Goal: Task Accomplishment & Management: Complete application form

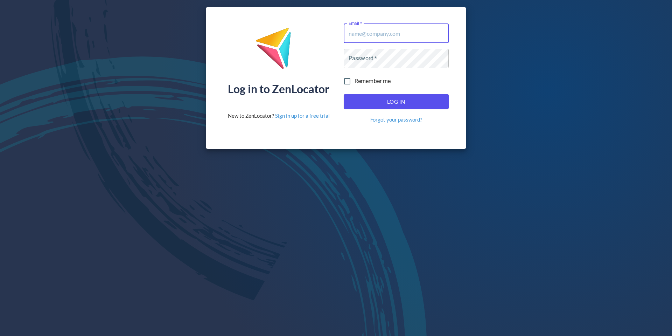
click at [0, 335] on com-1password-button at bounding box center [0, 336] width 0 height 0
click at [392, 39] on input "Email   *" at bounding box center [396, 33] width 105 height 20
click at [372, 34] on input "Email   *" at bounding box center [396, 33] width 105 height 20
drag, startPoint x: 372, startPoint y: 41, endPoint x: 377, endPoint y: 69, distance: 28.4
click at [372, 41] on input "Email   *" at bounding box center [396, 33] width 105 height 20
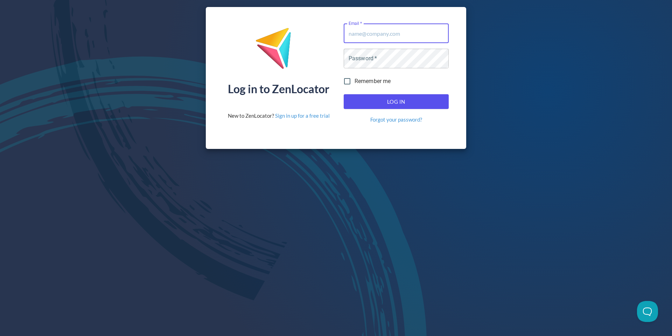
click at [377, 68] on div "Password   * Password *" at bounding box center [396, 58] width 111 height 25
click at [379, 39] on input "Email   *" at bounding box center [396, 33] width 105 height 20
type input "[EMAIL_ADDRESS][DOMAIN_NAME]"
click at [397, 104] on span "Log In" at bounding box center [397, 101] width 90 height 9
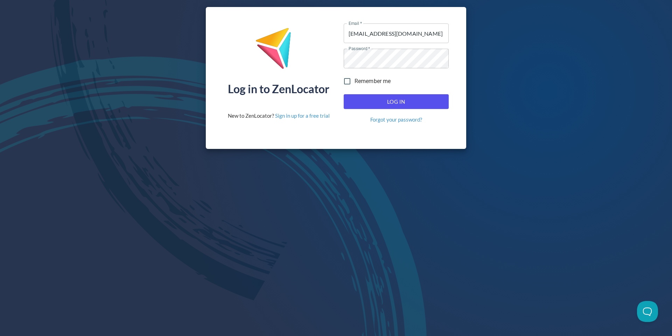
click at [397, 104] on span "Log In" at bounding box center [397, 101] width 90 height 9
click at [381, 101] on span "Log In" at bounding box center [397, 101] width 90 height 9
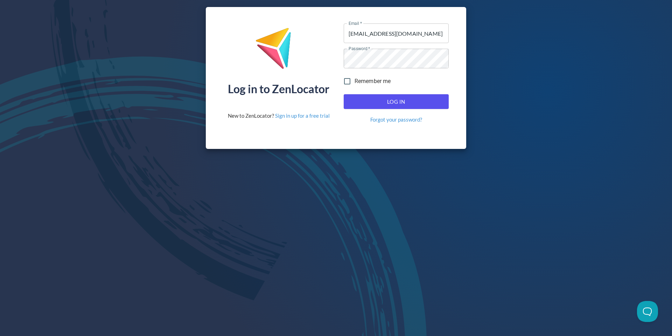
click at [381, 101] on span "Log In" at bounding box center [397, 101] width 90 height 9
type input "[EMAIL_ADDRESS][DOMAIN_NAME]"
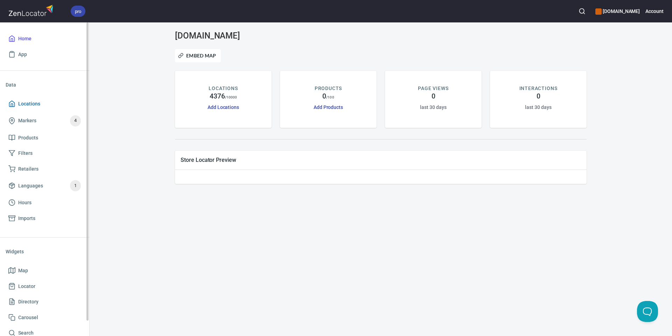
click at [38, 102] on span "Locations" at bounding box center [29, 103] width 22 height 9
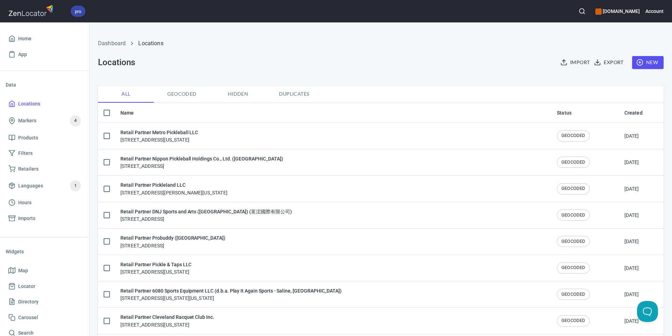
checkbox input "false"
click at [639, 61] on icon "button" at bounding box center [640, 62] width 7 height 7
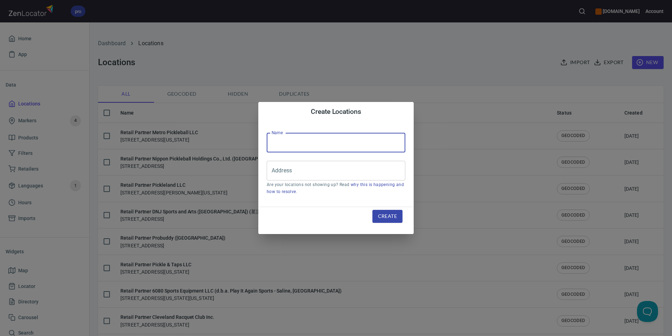
click at [304, 143] on input "text" at bounding box center [336, 143] width 139 height 20
click at [314, 138] on input "text" at bounding box center [336, 143] width 139 height 20
paste input "AMPED [PERSON_NAME]"
type input "AMPED [PERSON_NAME]"
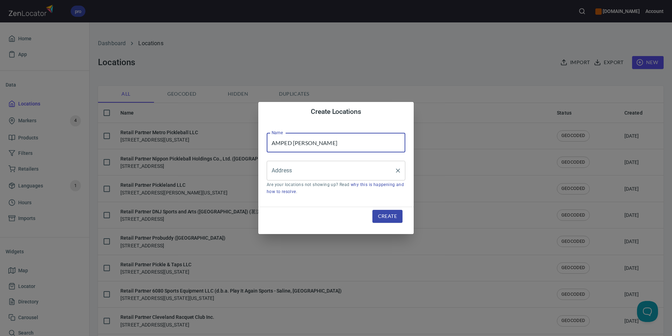
click at [330, 174] on input "Address" at bounding box center [331, 170] width 122 height 13
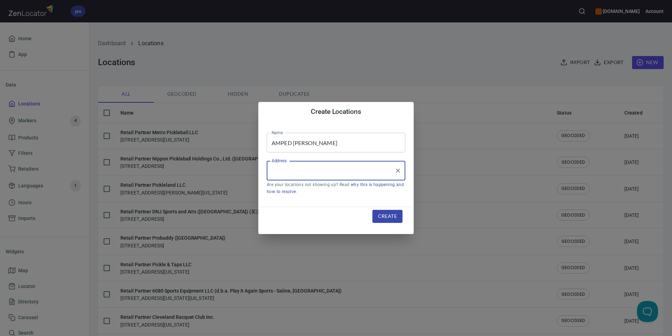
click at [330, 174] on input "Address" at bounding box center [331, 170] width 122 height 13
paste input "[STREET_ADDRESS][PERSON_NAME]"
type input "[STREET_ADDRESS][PERSON_NAME]"
click at [396, 220] on button "Create" at bounding box center [388, 216] width 30 height 13
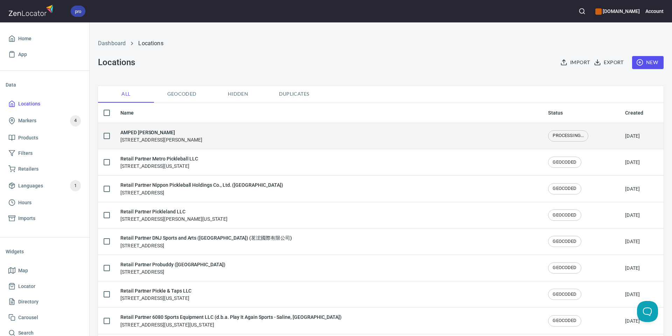
click at [202, 134] on h6 "AMPED [PERSON_NAME]" at bounding box center [161, 133] width 82 height 8
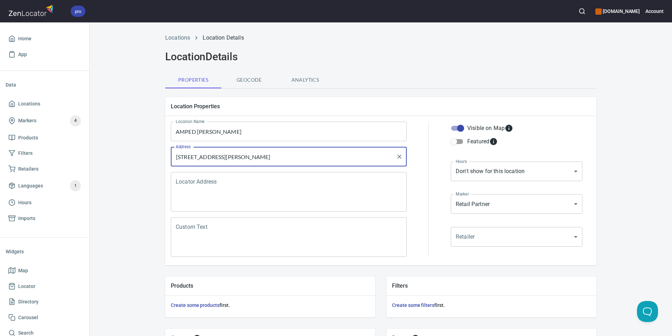
drag, startPoint x: 220, startPoint y: 157, endPoint x: 332, endPoint y: 160, distance: 112.1
click at [332, 160] on input "[STREET_ADDRESS][PERSON_NAME]" at bounding box center [283, 156] width 219 height 13
click at [326, 195] on textarea "Locator Address" at bounding box center [289, 192] width 226 height 27
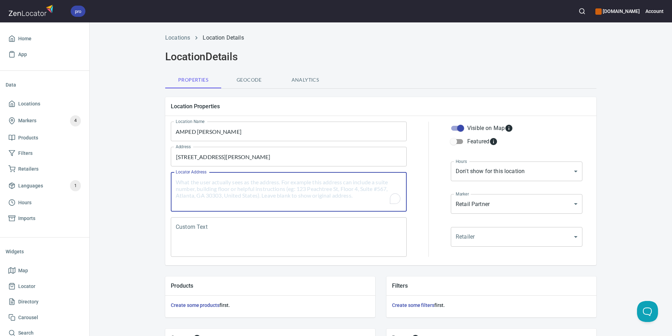
paste textarea "Douro-[PERSON_NAME], ON, K0L 3A0"
type textarea "Douro-[PERSON_NAME], ON, K0L 3A0"
click at [506, 234] on body "pro [DOMAIN_NAME] Account Home App Data Locations Markers 4 Products Filters Re…" at bounding box center [336, 168] width 672 height 336
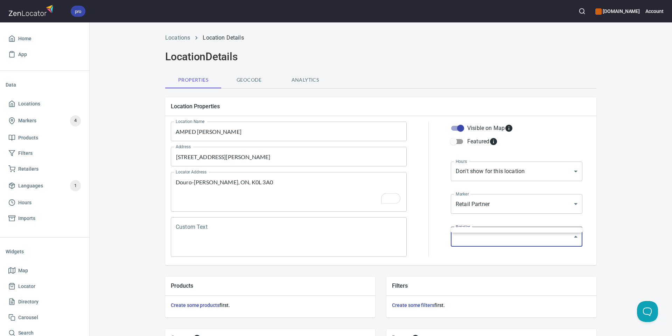
click at [492, 206] on div at bounding box center [336, 168] width 672 height 336
click at [485, 204] on body "pro [DOMAIN_NAME] Account Home App Data Locations Markers 4 Products Filters Re…" at bounding box center [336, 168] width 672 height 336
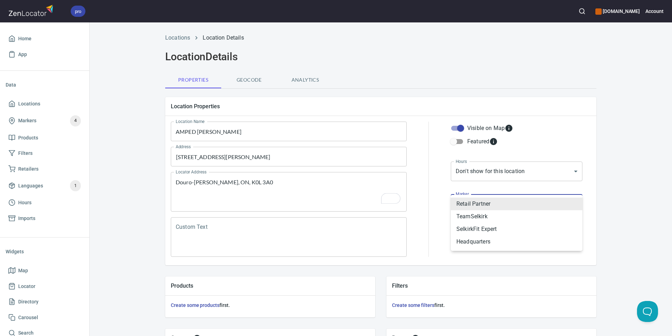
click at [483, 215] on li "TeamSelkirk" at bounding box center [517, 216] width 132 height 13
type input "mrk_25u2x2gs"
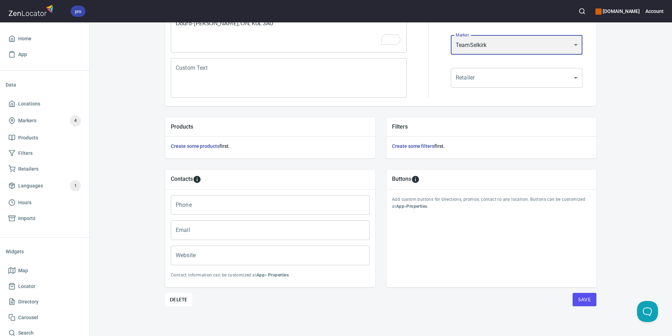
scroll to position [160, 0]
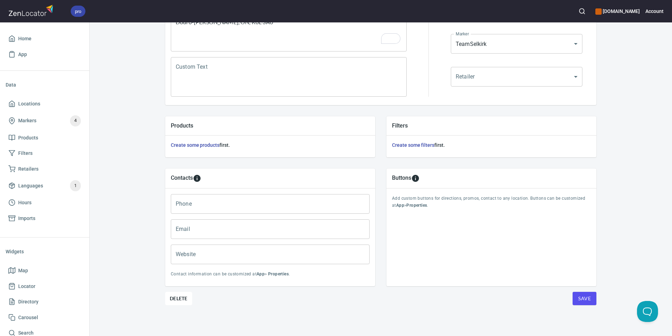
click at [256, 228] on input "Email" at bounding box center [270, 229] width 199 height 20
paste input "[EMAIL_ADDRESS][DOMAIN_NAME]"
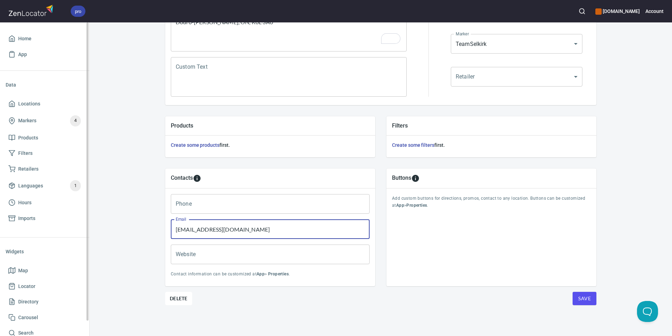
type input "[EMAIL_ADDRESS][DOMAIN_NAME]"
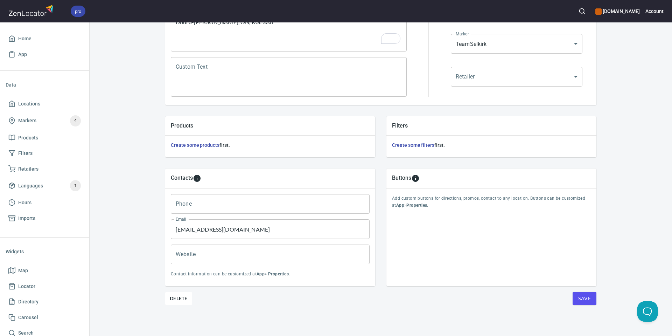
click at [221, 207] on input "Phone" at bounding box center [270, 204] width 199 height 20
paste input "[PHONE_NUMBER]"
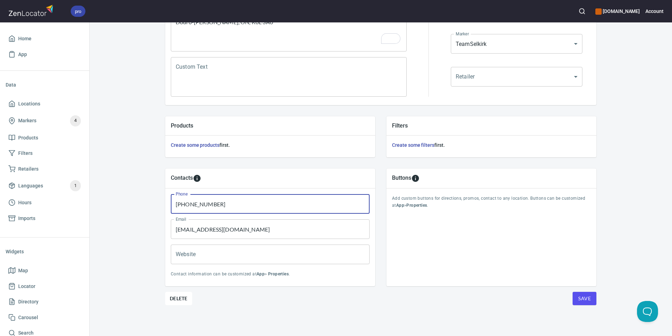
type input "[PHONE_NUMBER]"
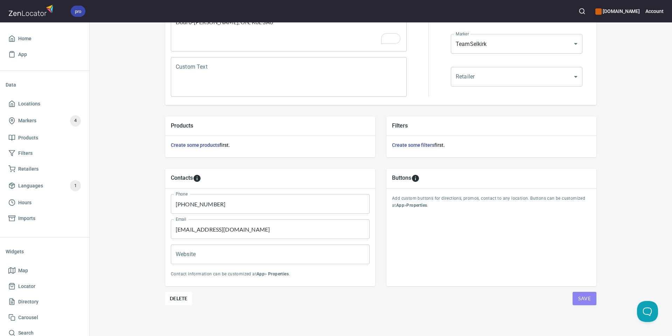
click at [576, 296] on button "Save" at bounding box center [585, 298] width 24 height 13
click at [575, 297] on button "Save" at bounding box center [585, 298] width 24 height 13
click at [31, 104] on span "Locations" at bounding box center [29, 103] width 22 height 9
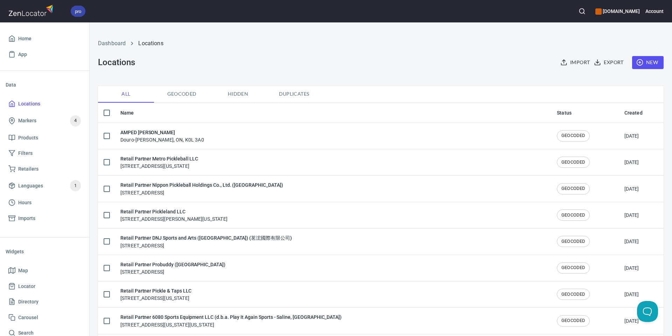
click at [650, 67] on span "New" at bounding box center [648, 62] width 20 height 9
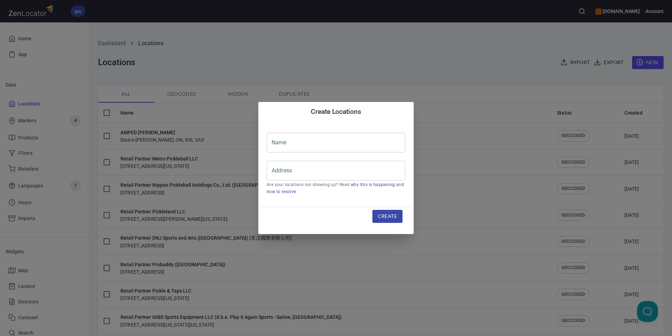
click at [272, 141] on input "text" at bounding box center [336, 143] width 139 height 20
paste input "AMPED [PERSON_NAME]"
type input "AMPED [PERSON_NAME]"
click at [333, 178] on div "Address" at bounding box center [336, 171] width 139 height 20
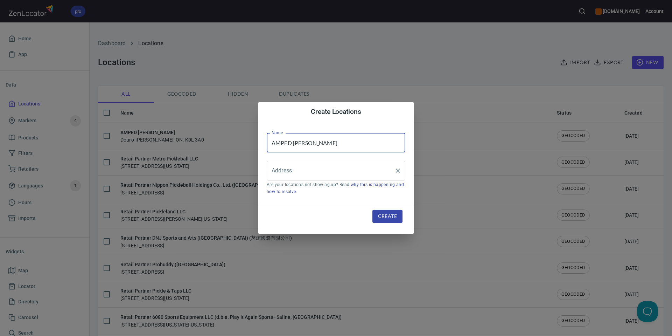
click at [333, 178] on div "Address" at bounding box center [336, 171] width 139 height 20
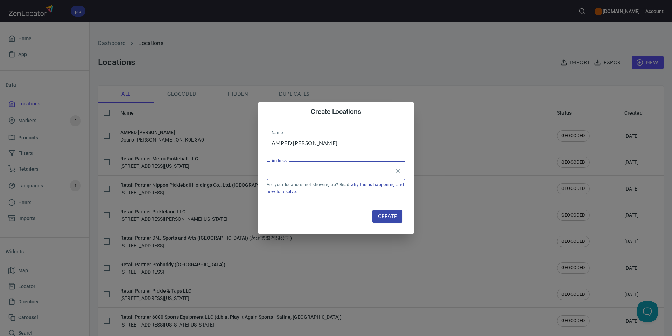
paste input "[STREET_ADDRESS]"
type input "[STREET_ADDRESS]"
click at [389, 210] on button "Create" at bounding box center [388, 216] width 30 height 13
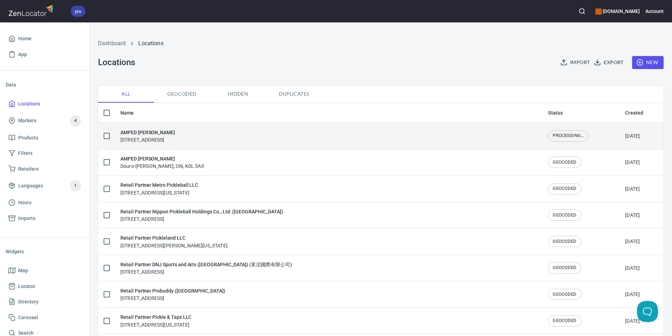
click at [290, 141] on div "AMPED [PERSON_NAME] [STREET_ADDRESS][PERSON_NAME]" at bounding box center [328, 136] width 417 height 15
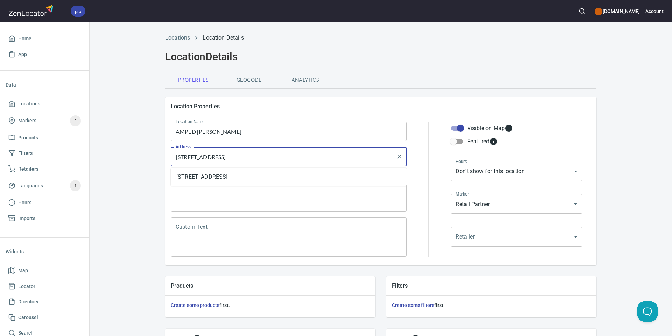
drag, startPoint x: 231, startPoint y: 157, endPoint x: 348, endPoint y: 163, distance: 117.5
click at [348, 163] on input "[STREET_ADDRESS]" at bounding box center [283, 156] width 219 height 13
click at [312, 201] on textarea "Locator Address" at bounding box center [289, 192] width 226 height 27
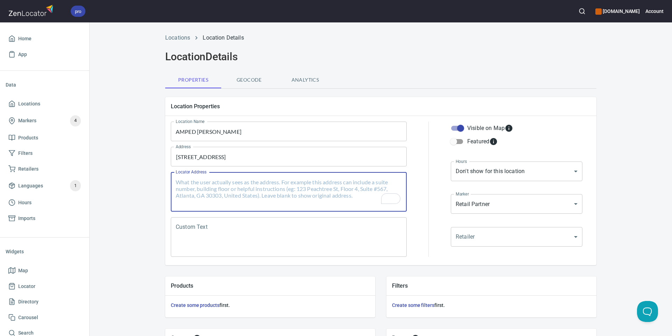
click at [312, 201] on textarea "Locator Address" at bounding box center [289, 192] width 226 height 27
paste textarea "[GEOGRAPHIC_DATA], [GEOGRAPHIC_DATA]"
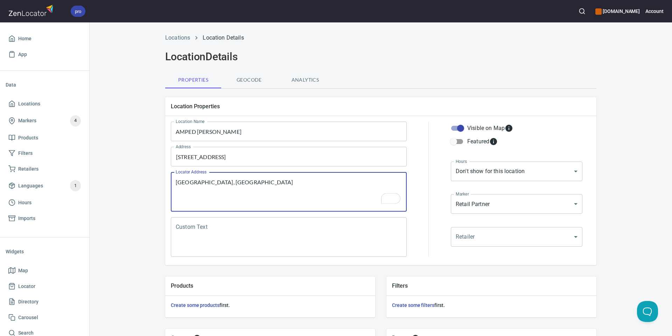
type textarea "[GEOGRAPHIC_DATA], [GEOGRAPHIC_DATA]"
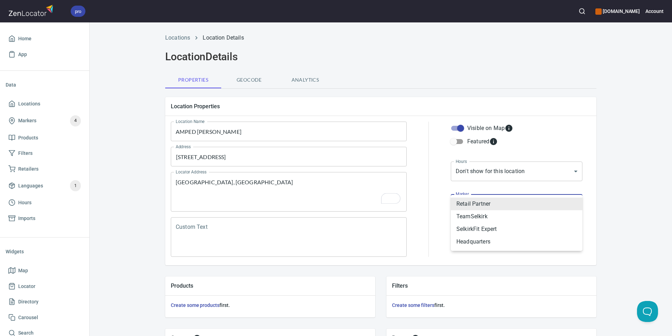
drag, startPoint x: 497, startPoint y: 203, endPoint x: 488, endPoint y: 231, distance: 30.0
click at [497, 203] on body "pro [DOMAIN_NAME] Account Home App Data Locations Markers 4 Products Filters Re…" at bounding box center [336, 168] width 672 height 336
click at [479, 217] on li "TeamSelkirk" at bounding box center [517, 216] width 132 height 13
type input "mrk_25u2x2gs"
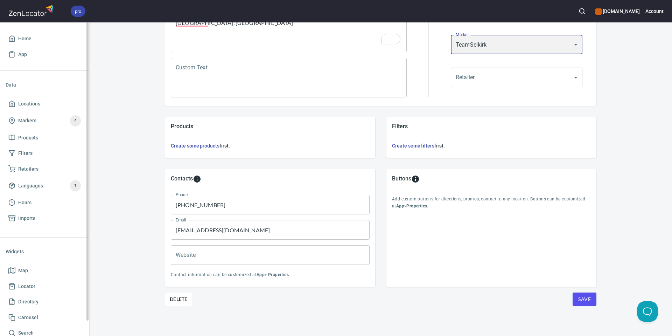
scroll to position [160, 0]
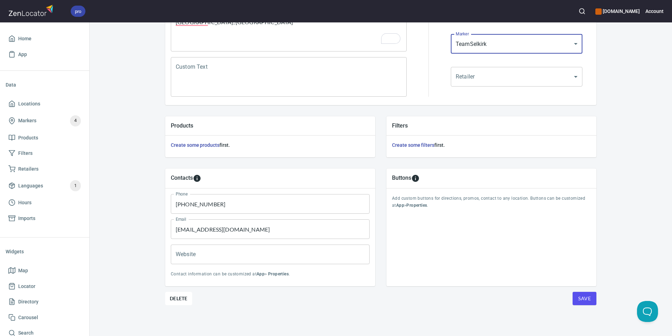
click at [226, 204] on input "[PHONE_NUMBER]" at bounding box center [270, 204] width 199 height 20
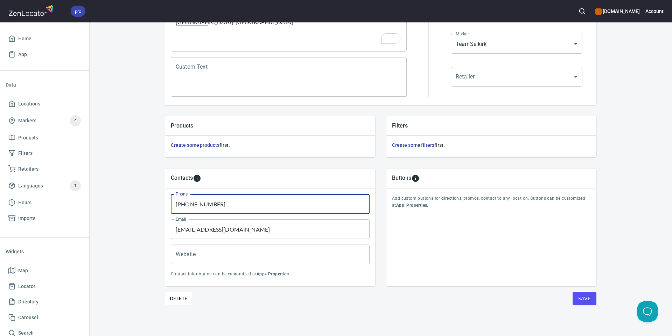
click at [226, 204] on input "[PHONE_NUMBER]" at bounding box center [270, 204] width 199 height 20
click at [278, 227] on input "[EMAIL_ADDRESS][DOMAIN_NAME]" at bounding box center [270, 229] width 199 height 20
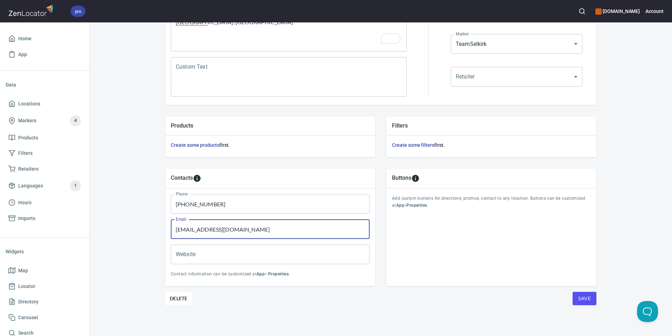
click at [278, 227] on input "[EMAIL_ADDRESS][DOMAIN_NAME]" at bounding box center [270, 229] width 199 height 20
paste input "[PERSON_NAME].[PERSON_NAME]@peelsb"
type input "[PERSON_NAME][EMAIL_ADDRESS][PERSON_NAME][DOMAIN_NAME]"
click at [241, 206] on input "[PHONE_NUMBER]" at bounding box center [270, 204] width 199 height 20
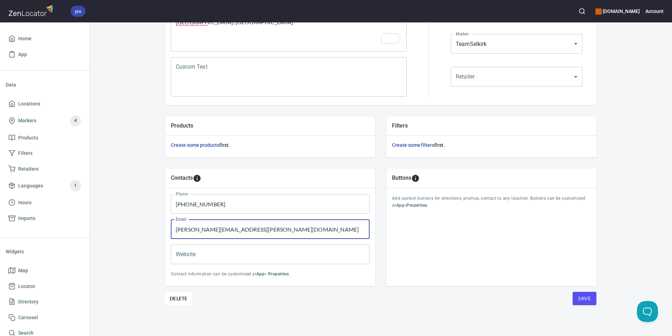
click at [241, 206] on input "[PHONE_NUMBER]" at bounding box center [270, 204] width 199 height 20
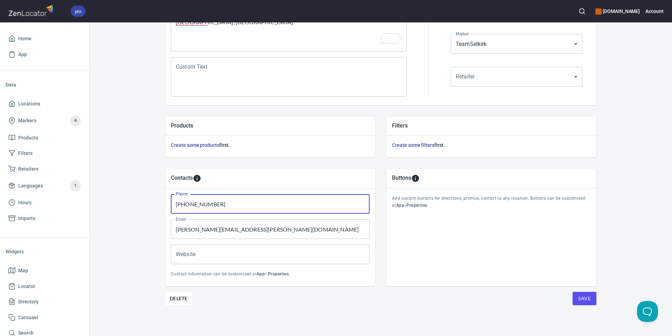
click at [241, 206] on input "[PHONE_NUMBER]" at bounding box center [270, 204] width 199 height 20
paste input "647) 2200484"
type input "[PHONE_NUMBER]"
click at [599, 306] on div "Locations Location Details Location Details Properties Geocode Analytics Locati…" at bounding box center [381, 102] width 448 height 466
click at [590, 299] on span "Save" at bounding box center [584, 298] width 13 height 9
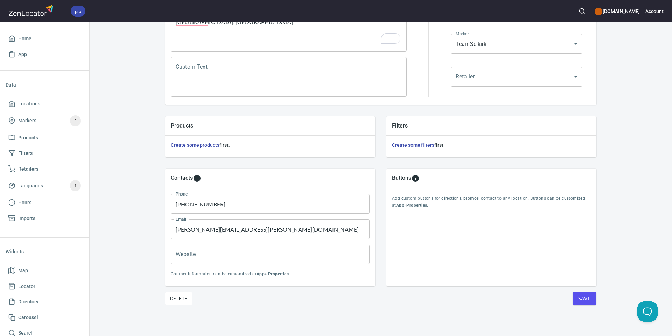
click at [585, 300] on span "Save" at bounding box center [584, 298] width 13 height 9
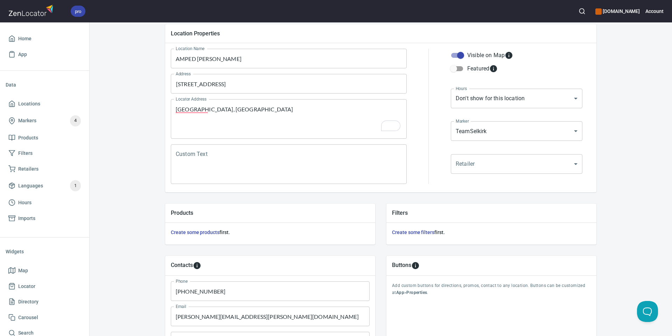
scroll to position [0, 0]
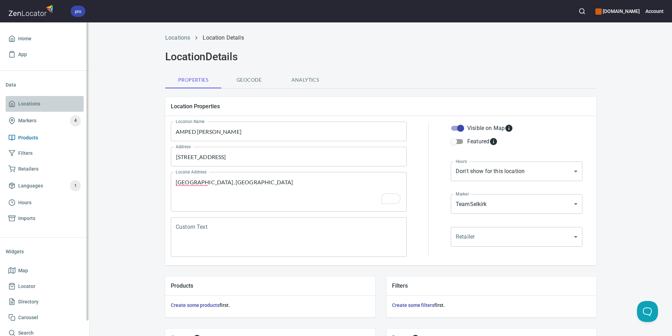
drag, startPoint x: 37, startPoint y: 103, endPoint x: 49, endPoint y: 134, distance: 33.2
click at [37, 103] on span "Locations" at bounding box center [29, 103] width 22 height 9
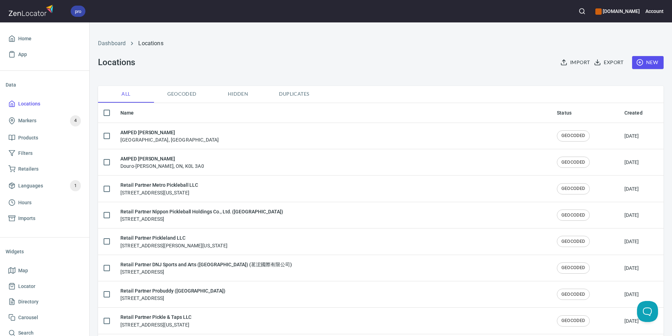
click at [645, 64] on span "New" at bounding box center [648, 62] width 20 height 9
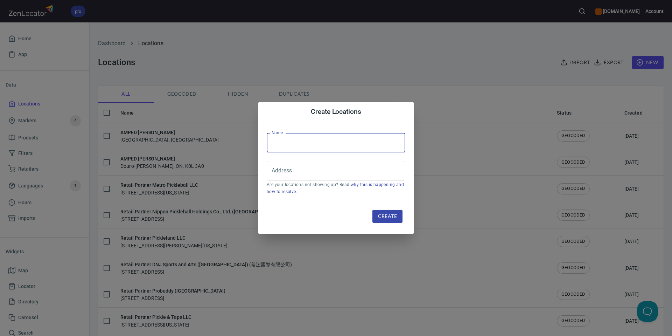
click at [299, 139] on input "text" at bounding box center [336, 143] width 139 height 20
paste input "AMPED [PERSON_NAME]"
type input "AMPED [PERSON_NAME]"
click at [294, 175] on input "Address" at bounding box center [331, 170] width 122 height 13
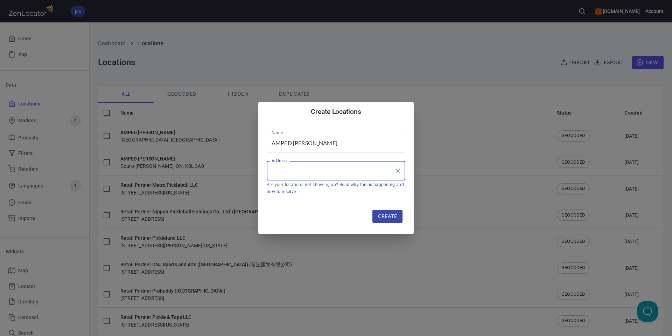
paste input "1642 [GEOGRAPHIC_DATA], [GEOGRAPHIC_DATA], [GEOGRAPHIC_DATA], 30024, [GEOGRAPHI…"
type input "1642 [GEOGRAPHIC_DATA], [GEOGRAPHIC_DATA], [GEOGRAPHIC_DATA], 30024, [GEOGRAPHI…"
click at [384, 215] on span "Create" at bounding box center [387, 216] width 19 height 9
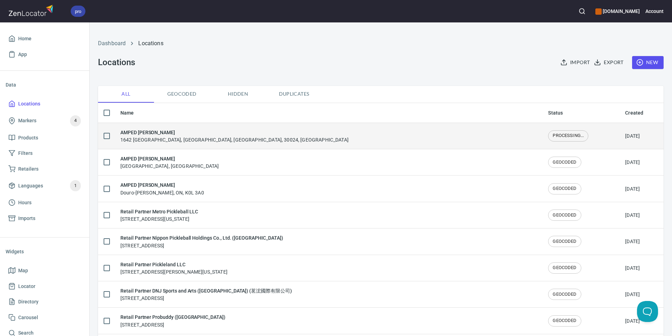
click at [231, 134] on h6 "AMPED [PERSON_NAME]" at bounding box center [234, 133] width 228 height 8
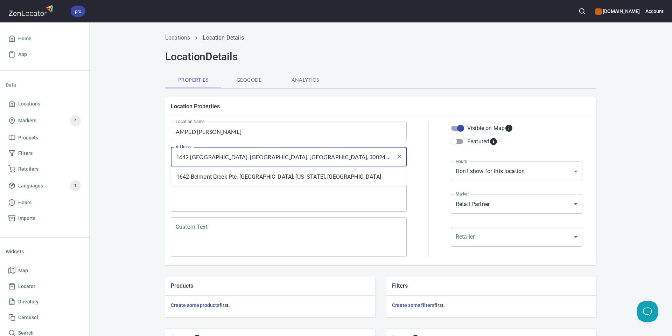
drag, startPoint x: 257, startPoint y: 158, endPoint x: 365, endPoint y: 162, distance: 108.3
click at [365, 162] on input "1642 [GEOGRAPHIC_DATA], [GEOGRAPHIC_DATA], [GEOGRAPHIC_DATA], 30024, [GEOGRAPHI…" at bounding box center [283, 156] width 219 height 13
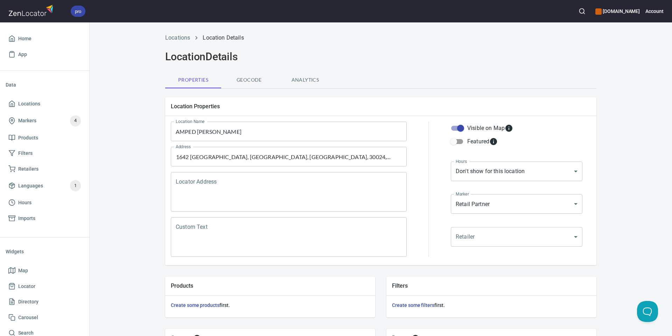
click at [241, 210] on div "Locator Address" at bounding box center [289, 192] width 236 height 40
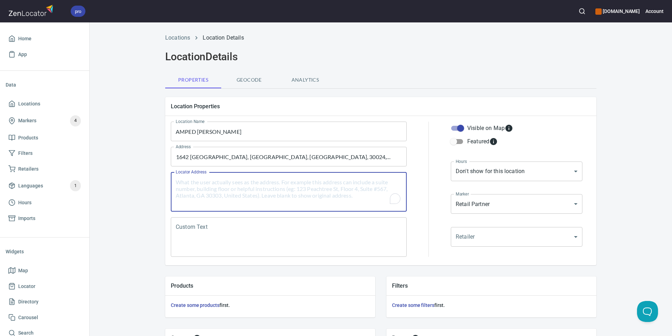
paste textarea "Suwanee, GA, 30024, [GEOGRAPHIC_DATA]"
type textarea "Suwanee, GA, 30024, [GEOGRAPHIC_DATA]"
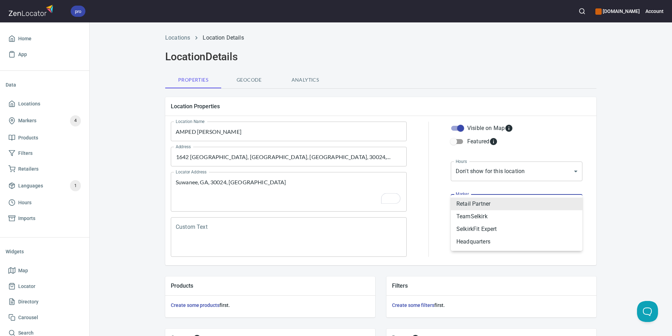
click at [511, 202] on body "pro [DOMAIN_NAME] Account Home App Data Locations Markers 4 Products Filters Re…" at bounding box center [336, 168] width 672 height 336
click at [489, 217] on li "TeamSelkirk" at bounding box center [517, 216] width 132 height 13
type input "mrk_25u2x2gs"
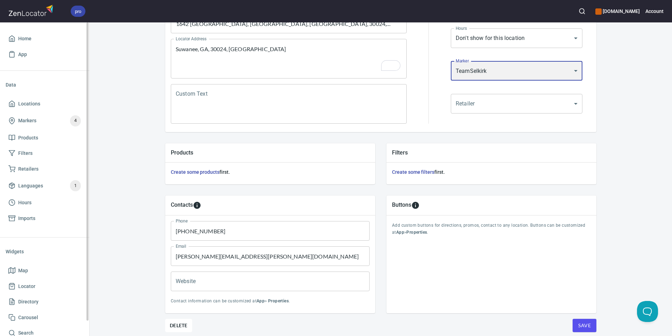
scroll to position [133, 0]
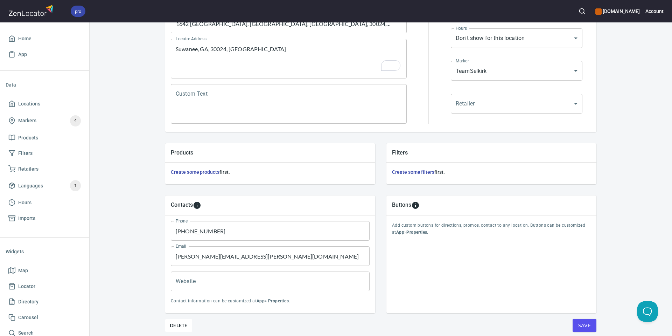
click at [252, 256] on input "[PERSON_NAME][EMAIL_ADDRESS][PERSON_NAME][DOMAIN_NAME]" at bounding box center [270, 256] width 199 height 20
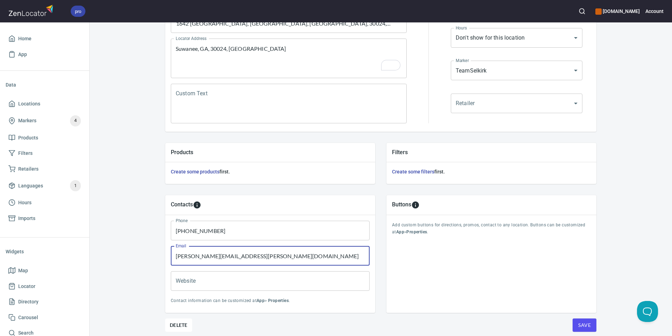
click at [252, 256] on input "[PERSON_NAME][EMAIL_ADDRESS][PERSON_NAME][DOMAIN_NAME]" at bounding box center [270, 256] width 199 height 20
paste input "[EMAIL_ADDRESS]"
type input "[EMAIL_ADDRESS][DOMAIN_NAME]"
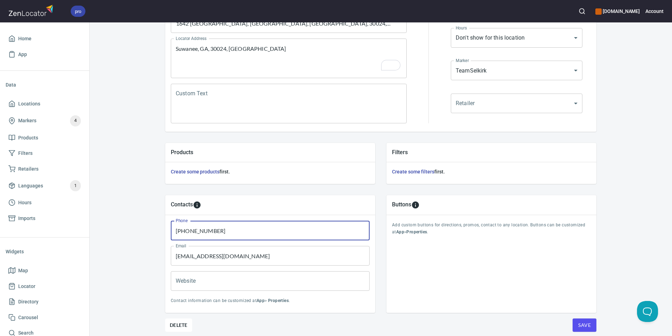
click at [257, 235] on input "[PHONE_NUMBER]" at bounding box center [270, 231] width 199 height 20
paste input "[PHONE_NUMBER]"
click at [270, 230] on input "(647) [PHONE_NUMBER]" at bounding box center [270, 231] width 199 height 20
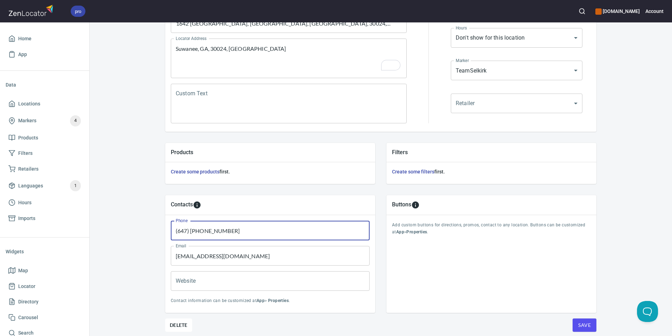
click at [269, 230] on input "(647) [PHONE_NUMBER]" at bounding box center [270, 231] width 199 height 20
paste input "text"
type input "[PHONE_NUMBER]"
click at [581, 322] on span "Save" at bounding box center [584, 325] width 13 height 9
click at [584, 324] on span "Save" at bounding box center [584, 325] width 13 height 9
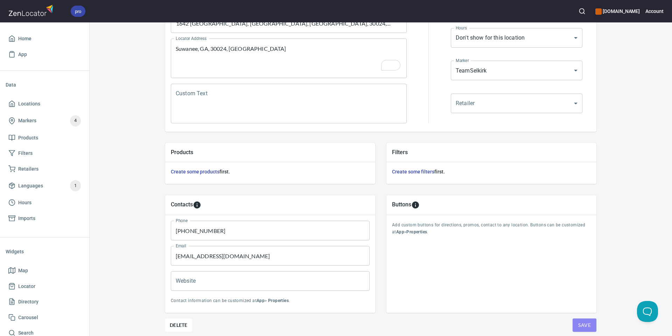
click at [584, 324] on span "Save" at bounding box center [584, 325] width 13 height 9
